Goal: Book appointment/travel/reservation

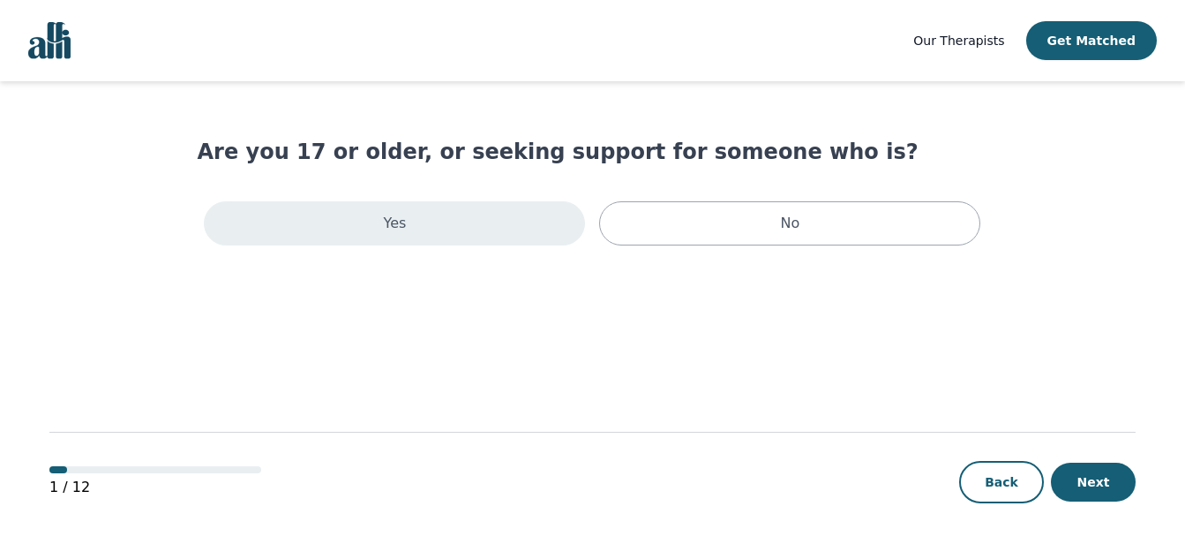
click at [547, 213] on div "Yes" at bounding box center [394, 223] width 381 height 44
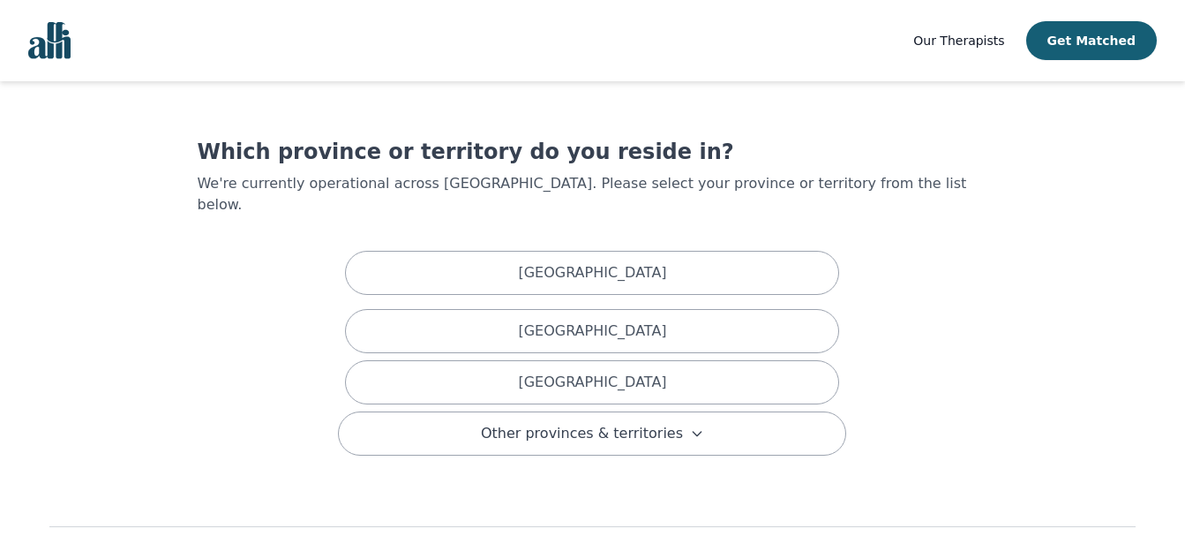
click at [78, 44] on nav "Our Therapists Get Matched" at bounding box center [592, 40] width 1185 height 81
click at [45, 44] on img "Global" at bounding box center [49, 40] width 42 height 37
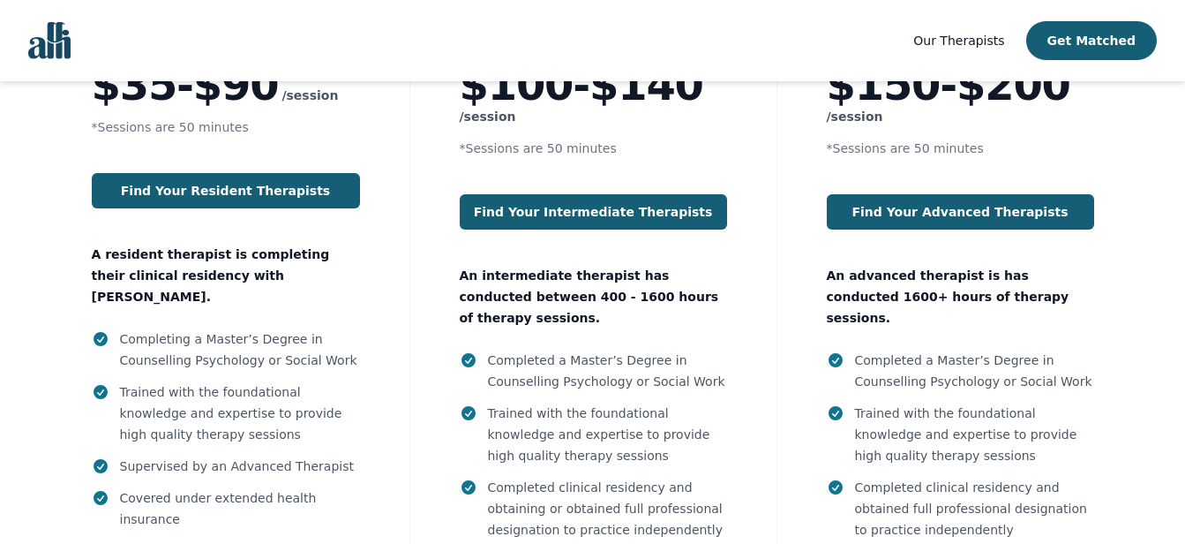
scroll to position [1675, 0]
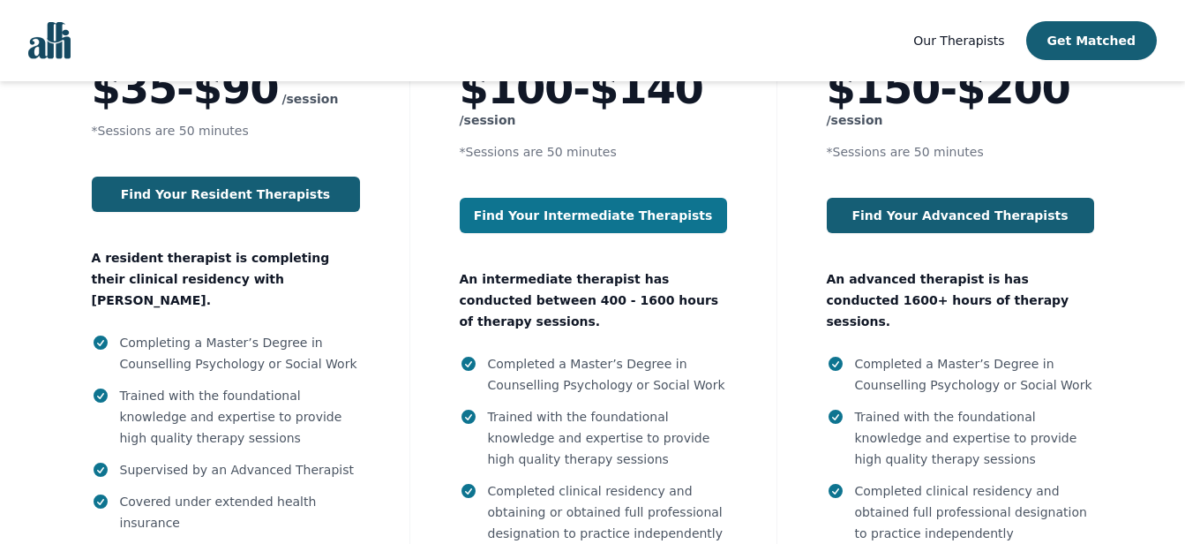
click at [650, 198] on link "Find Your Intermediate Therapists" at bounding box center [593, 215] width 267 height 35
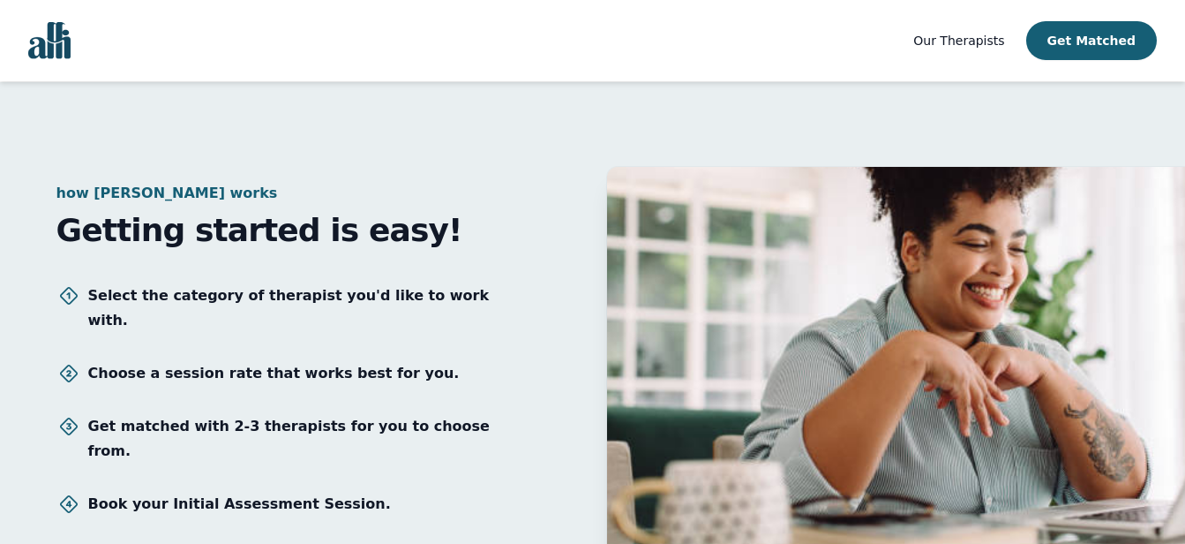
scroll to position [2402, 0]
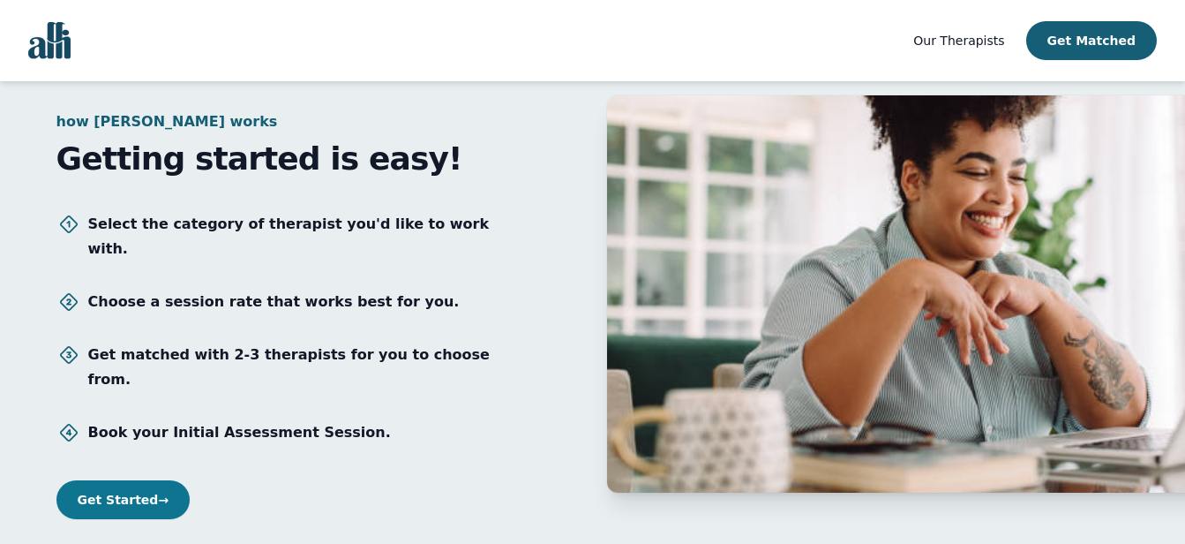
click at [122, 480] on button "Get Started →" at bounding box center [123, 499] width 134 height 39
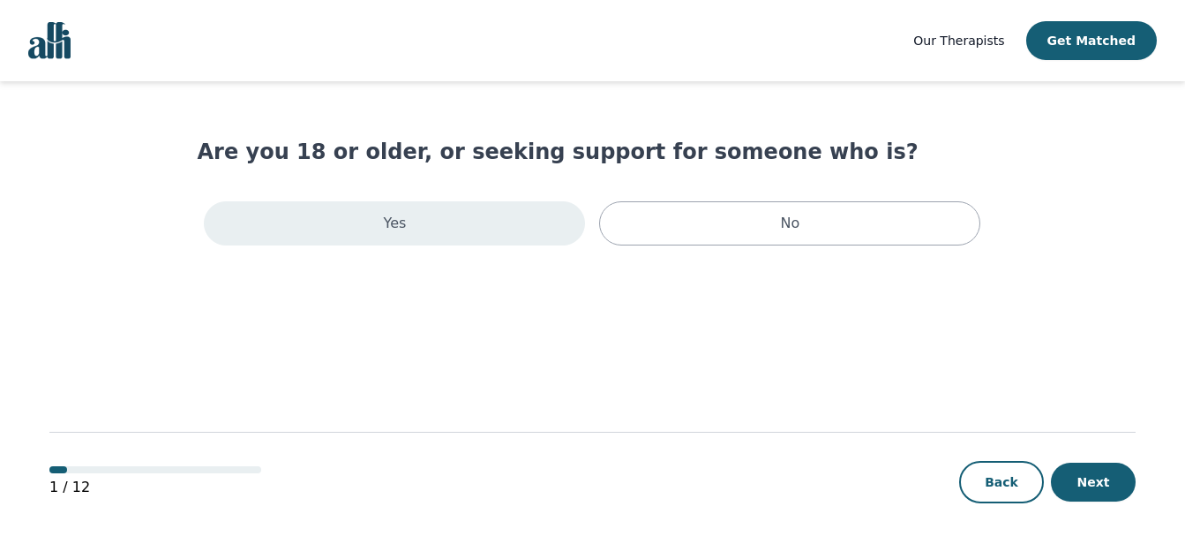
click at [373, 214] on div "Yes" at bounding box center [394, 223] width 381 height 44
